Goal: Task Accomplishment & Management: Complete application form

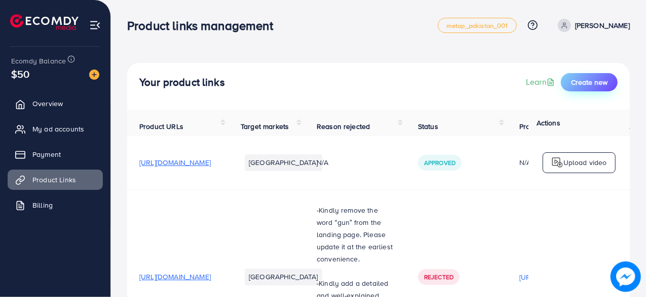
click at [580, 83] on span "Create new" at bounding box center [589, 82] width 37 height 10
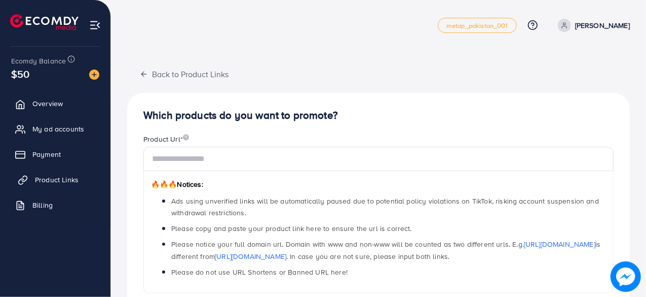
click at [57, 178] on span "Product Links" at bounding box center [57, 179] width 44 height 10
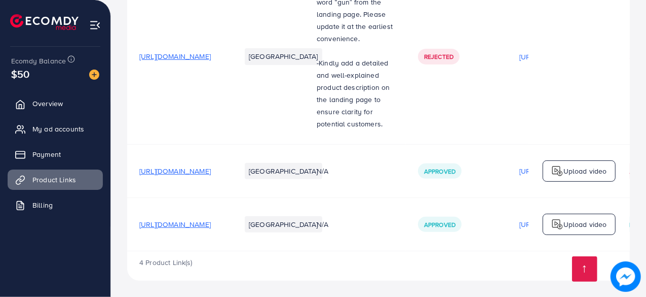
scroll to position [225, 0]
click at [211, 166] on span "[URL][DOMAIN_NAME]" at bounding box center [174, 171] width 71 height 10
click at [229, 226] on td "[URL][DOMAIN_NAME]" at bounding box center [177, 223] width 101 height 53
click at [211, 222] on span "[URL][DOMAIN_NAME]" at bounding box center [174, 224] width 71 height 10
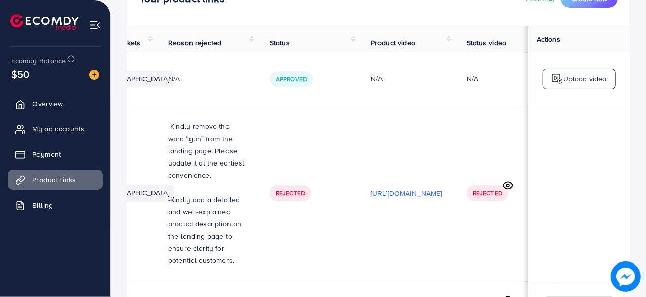
scroll to position [0, 152]
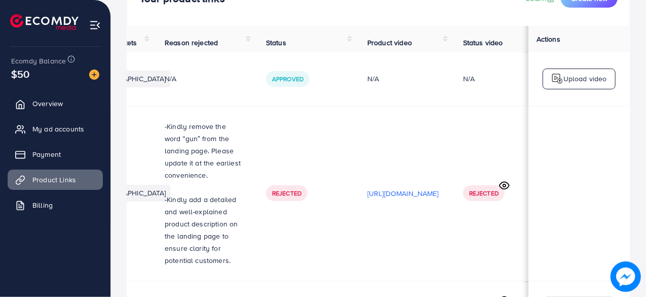
click at [254, 75] on td "N/A" at bounding box center [203, 78] width 101 height 53
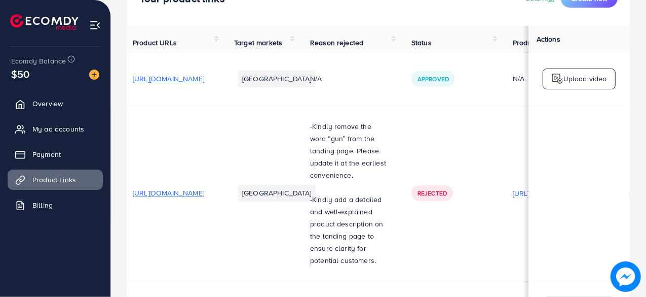
scroll to position [0, 6]
click at [205, 84] on span "[URL][DOMAIN_NAME]" at bounding box center [168, 79] width 71 height 10
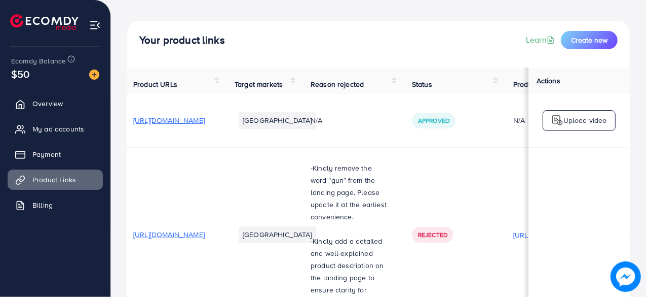
scroll to position [0, 0]
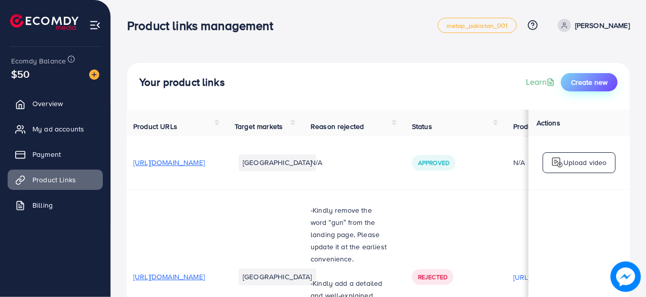
click at [579, 81] on span "Create new" at bounding box center [589, 82] width 37 height 10
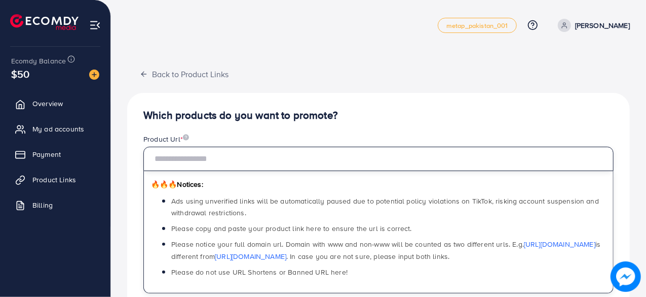
click at [214, 158] on input "text" at bounding box center [378, 159] width 470 height 24
paste input "**********"
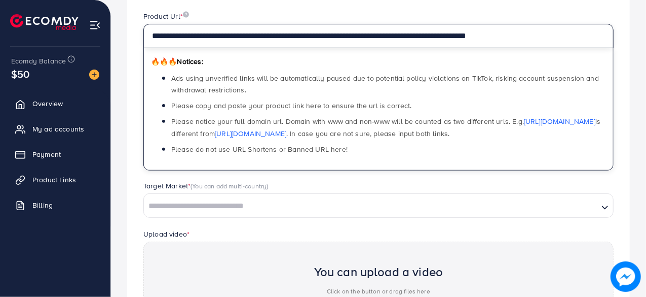
scroll to position [272, 0]
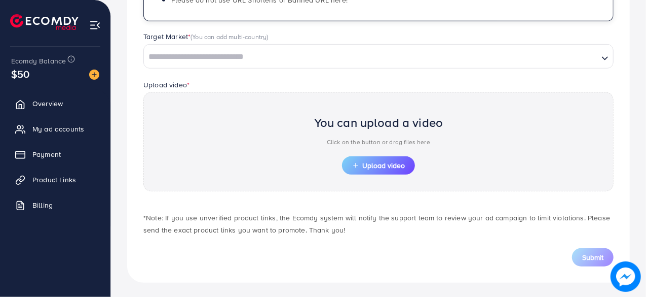
type input "**********"
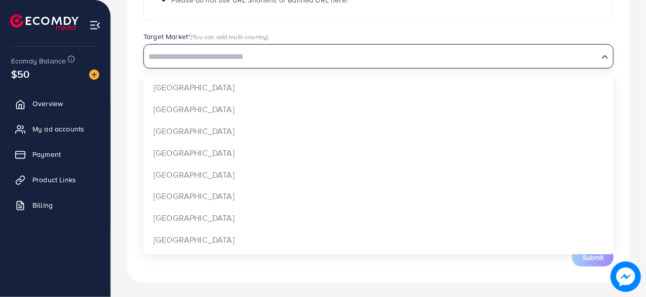
click at [607, 53] on icon "Search for option" at bounding box center [605, 57] width 10 height 10
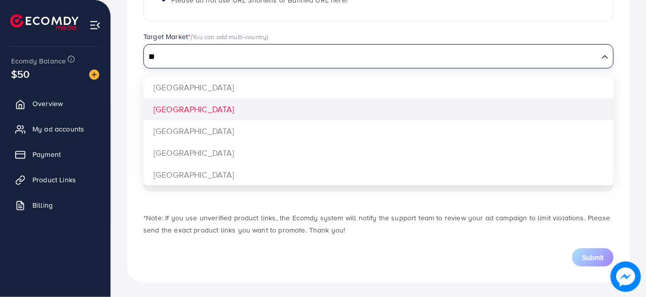
type input "**"
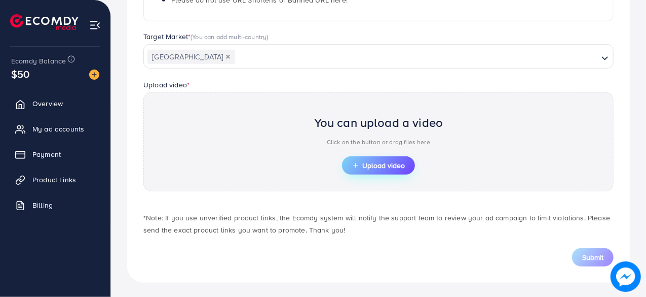
click at [383, 164] on span "Upload video" at bounding box center [378, 165] width 53 height 7
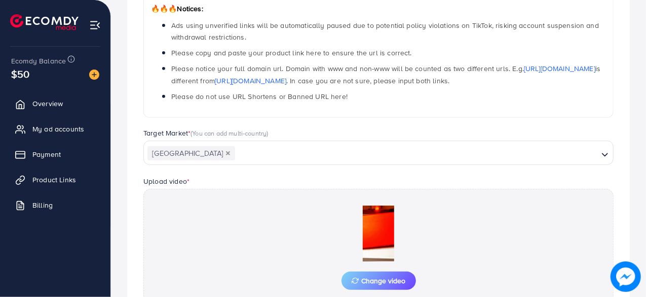
scroll to position [291, 0]
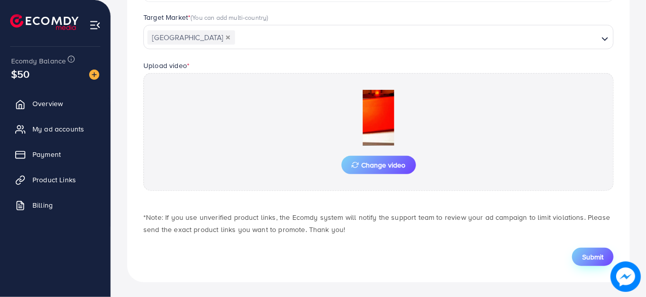
click at [581, 255] on button "Submit" at bounding box center [593, 256] width 42 height 18
click at [594, 255] on span "Submit" at bounding box center [593, 256] width 21 height 10
click at [599, 255] on span "Submit" at bounding box center [593, 256] width 21 height 10
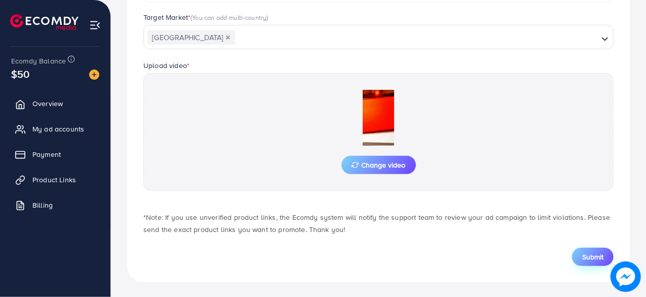
click at [599, 255] on span "Submit" at bounding box center [593, 256] width 21 height 10
click at [613, 253] on button "Submit" at bounding box center [593, 256] width 42 height 18
click at [590, 256] on span "Submit" at bounding box center [593, 256] width 21 height 10
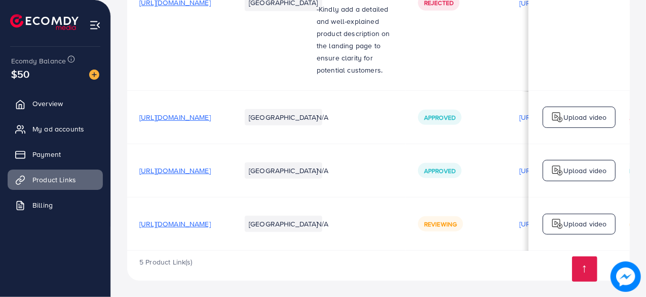
scroll to position [278, 0]
click at [205, 219] on span "[URL][DOMAIN_NAME]" at bounding box center [174, 224] width 71 height 10
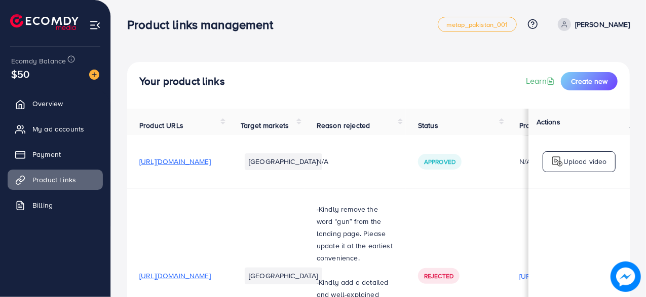
scroll to position [0, 0]
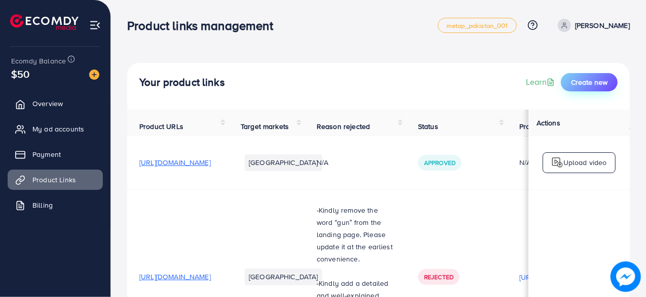
click at [580, 84] on span "Create new" at bounding box center [589, 82] width 37 height 10
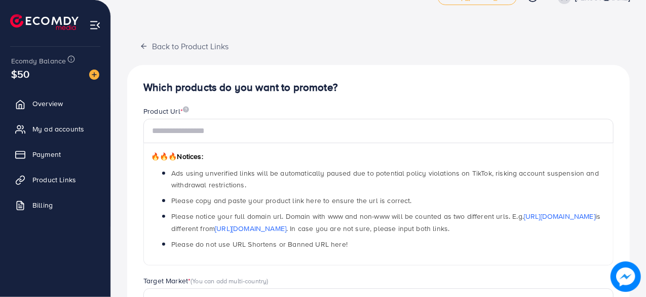
scroll to position [28, 0]
